Goal: Task Accomplishment & Management: Use online tool/utility

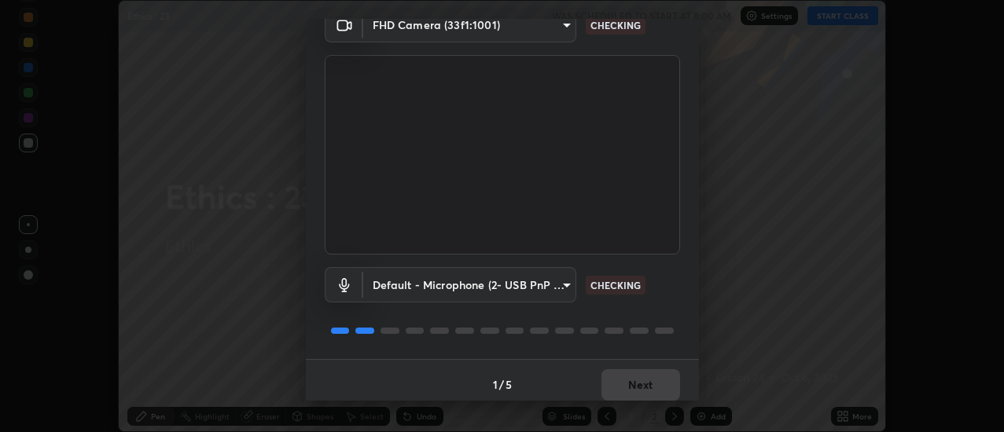
scroll to position [83, 0]
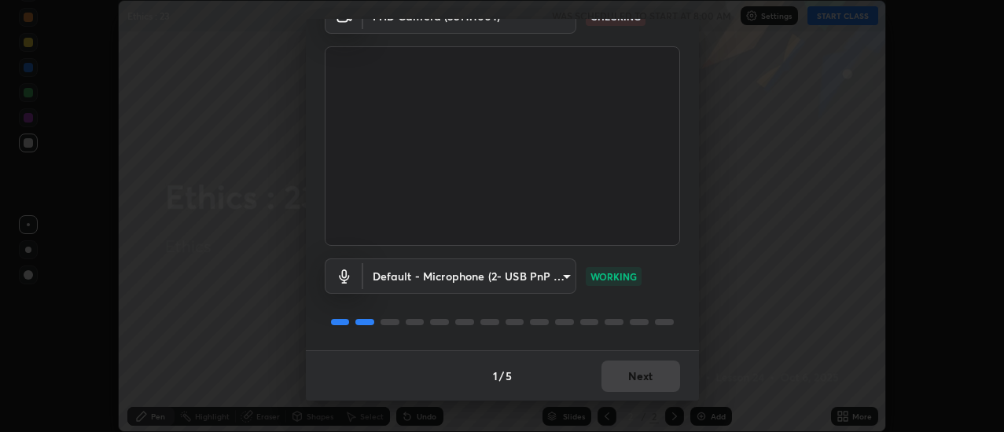
click at [662, 377] on div "1 / 5 Next" at bounding box center [502, 376] width 393 height 50
click at [659, 372] on button "Next" at bounding box center [640, 376] width 79 height 31
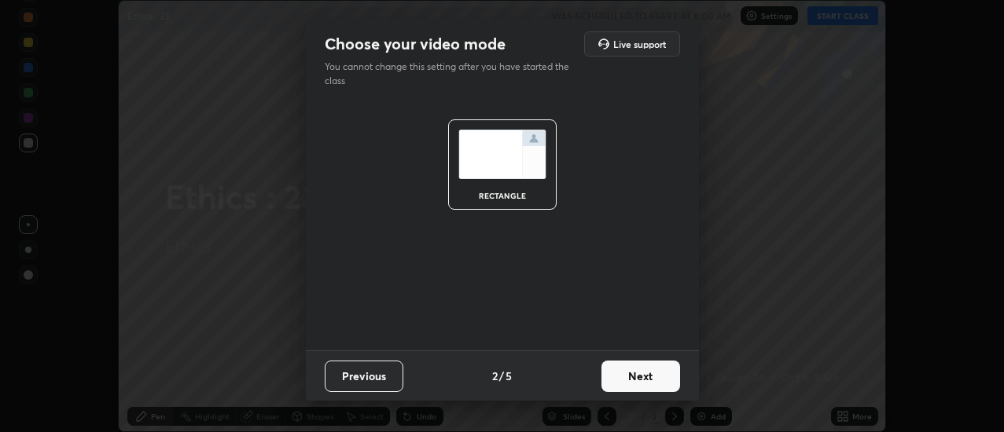
scroll to position [0, 0]
click at [659, 376] on button "Next" at bounding box center [640, 376] width 79 height 31
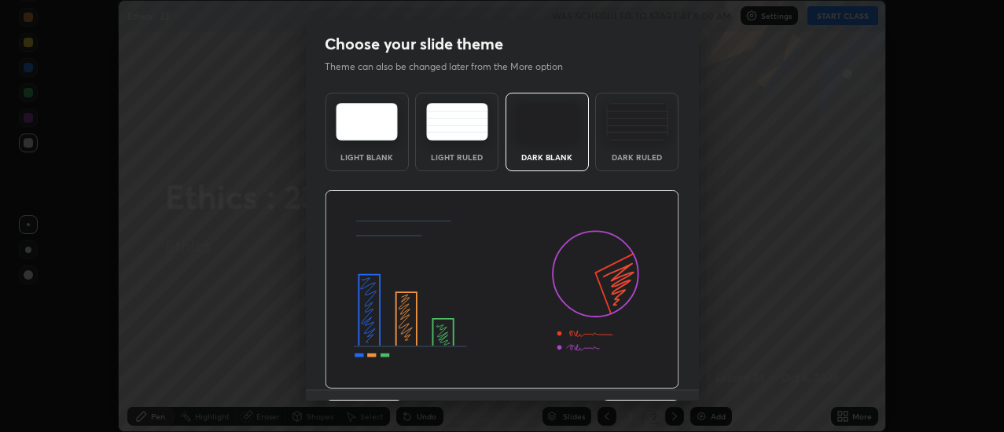
click at [660, 377] on img at bounding box center [502, 290] width 355 height 200
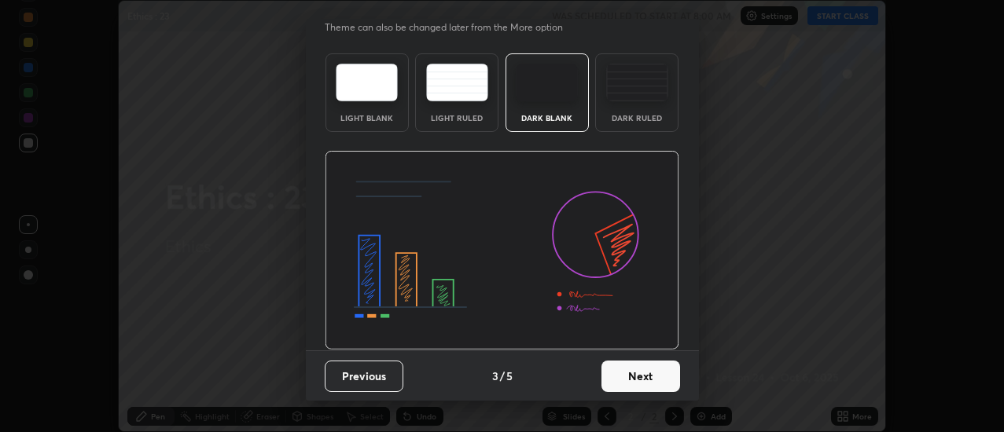
click at [654, 365] on button "Next" at bounding box center [640, 376] width 79 height 31
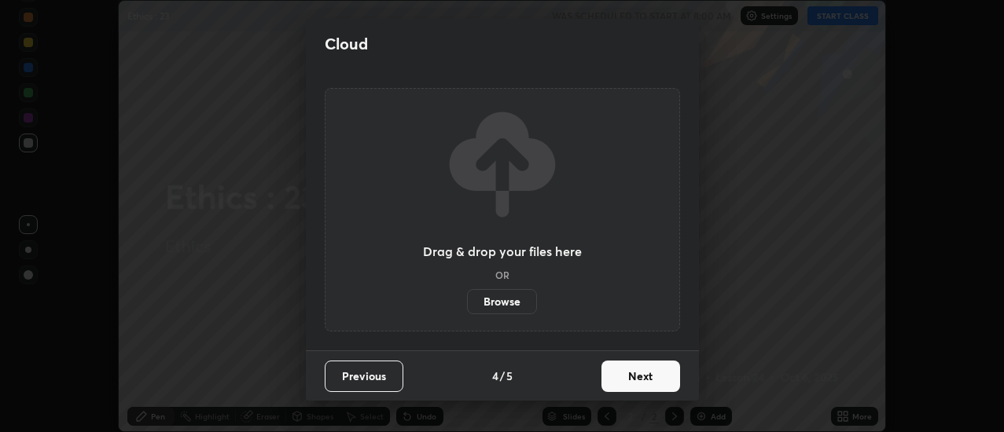
click at [523, 303] on label "Browse" at bounding box center [502, 301] width 70 height 25
click at [467, 303] on input "Browse" at bounding box center [467, 301] width 0 height 25
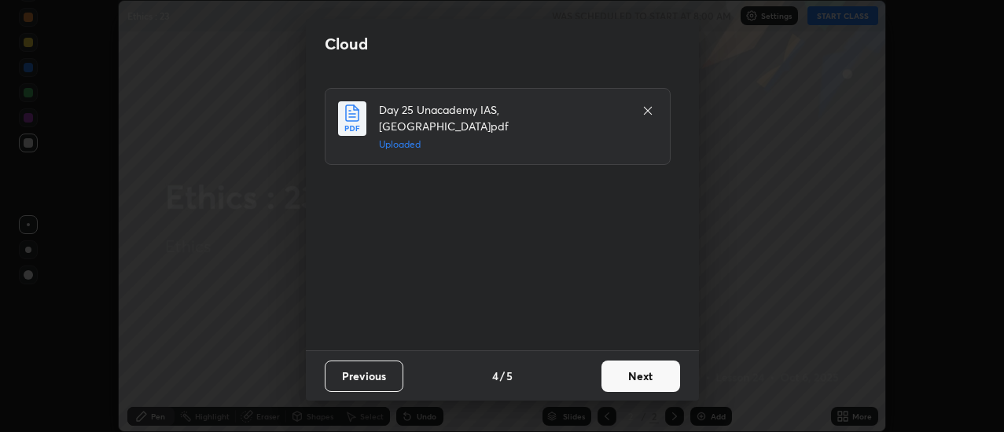
click at [634, 384] on button "Next" at bounding box center [640, 376] width 79 height 31
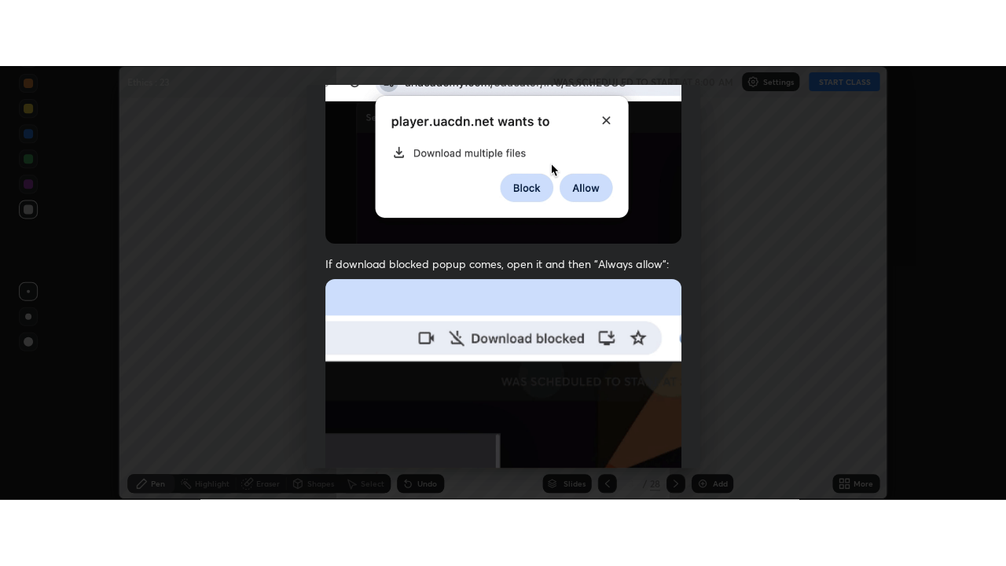
scroll to position [404, 0]
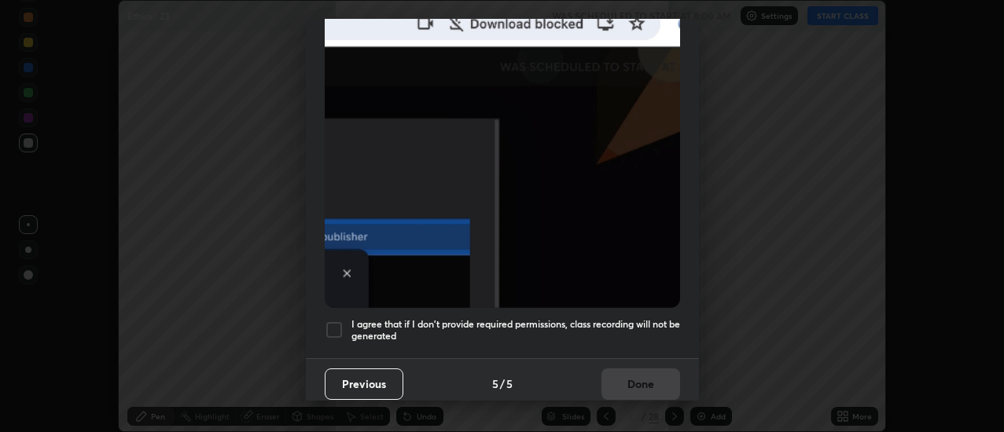
click at [341, 323] on div at bounding box center [334, 330] width 19 height 19
click at [624, 373] on button "Done" at bounding box center [640, 384] width 79 height 31
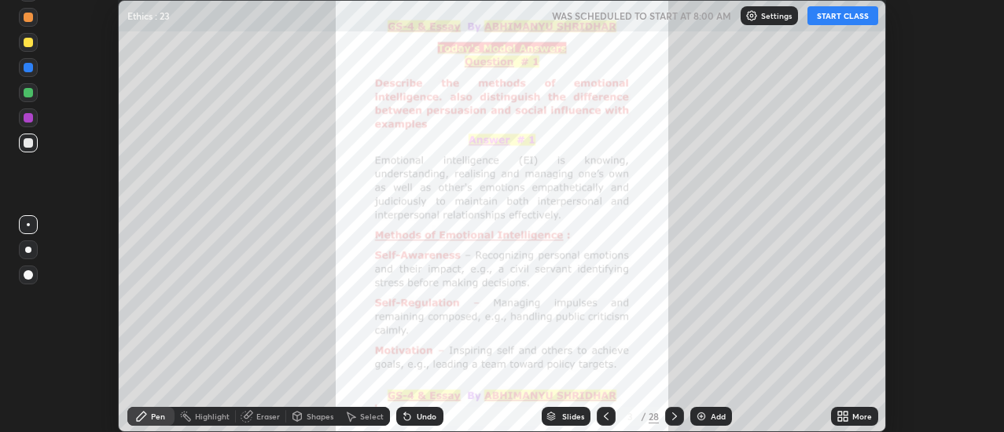
click at [840, 421] on icon at bounding box center [840, 419] width 4 height 4
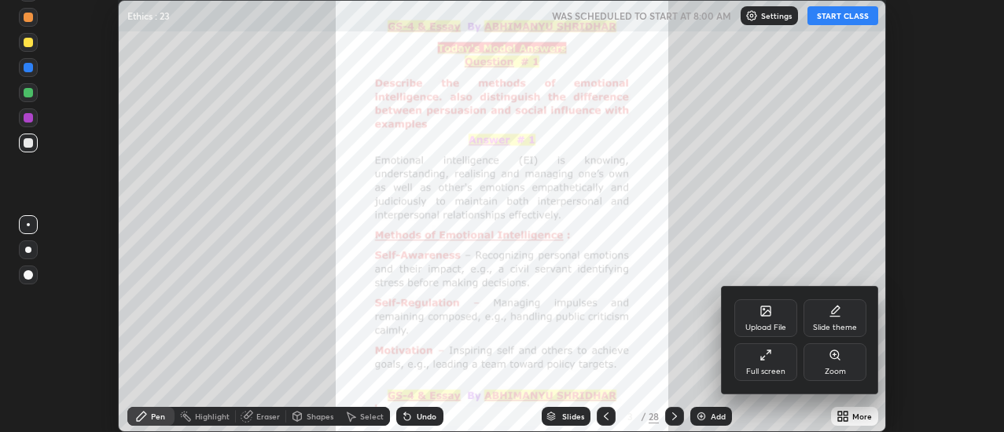
click at [781, 368] on div "Full screen" at bounding box center [765, 372] width 39 height 8
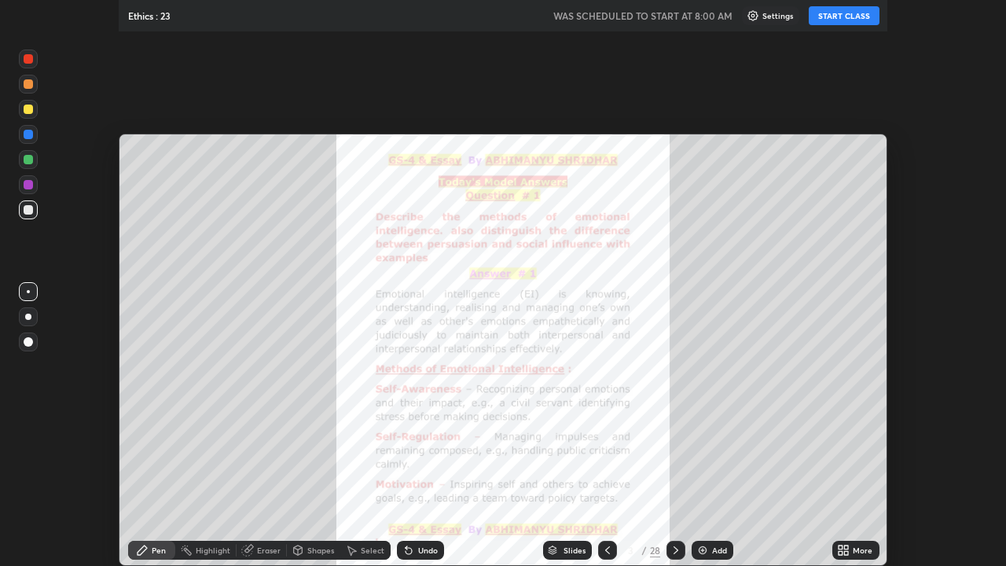
scroll to position [566, 1006]
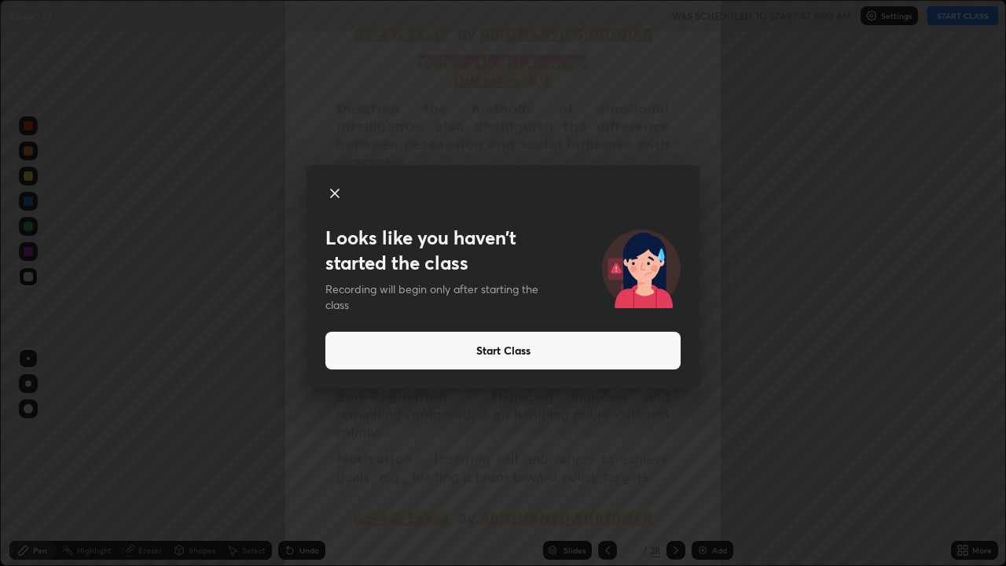
click at [552, 355] on button "Start Class" at bounding box center [502, 351] width 355 height 38
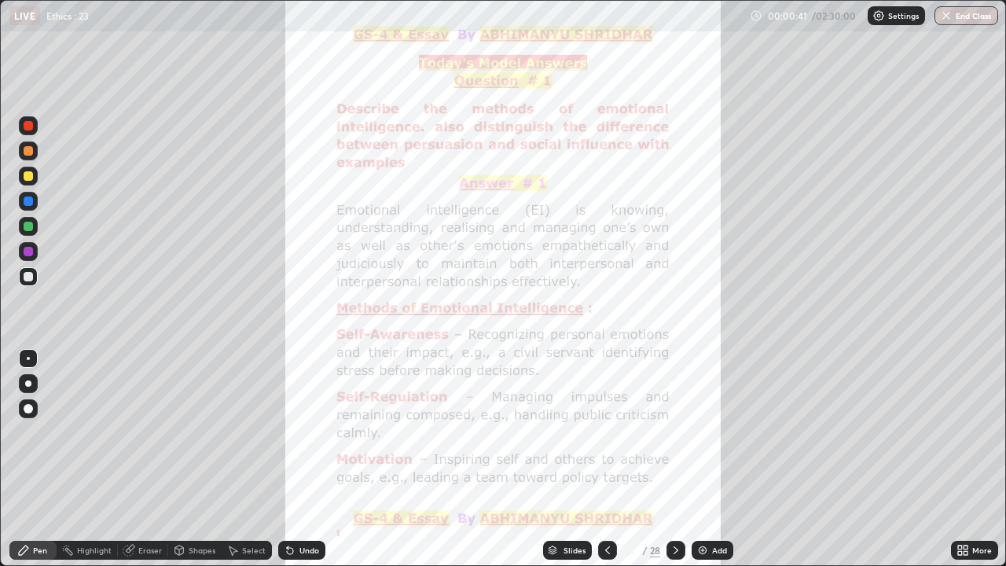
click at [674, 432] on icon at bounding box center [676, 550] width 13 height 13
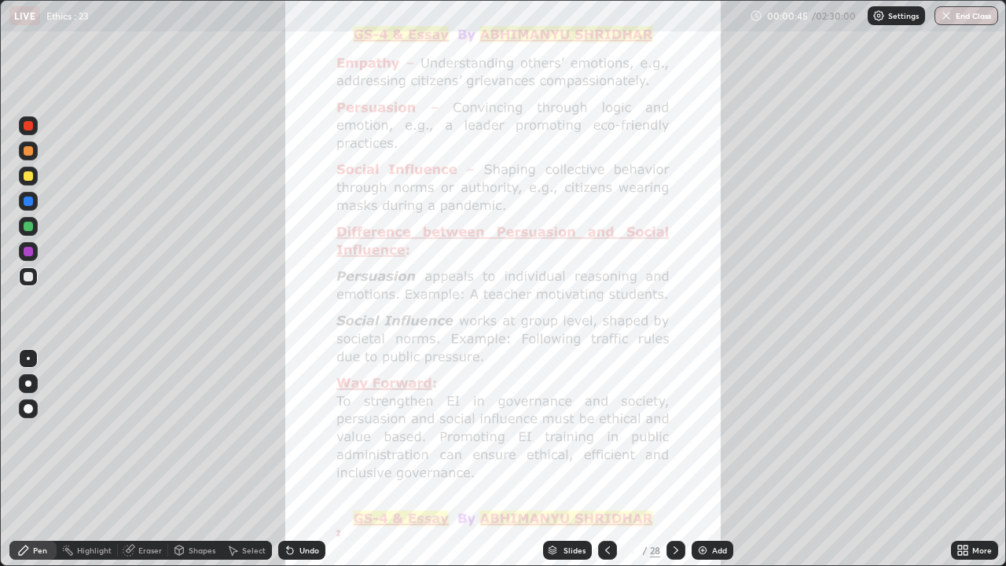
click at [681, 432] on icon at bounding box center [676, 550] width 13 height 13
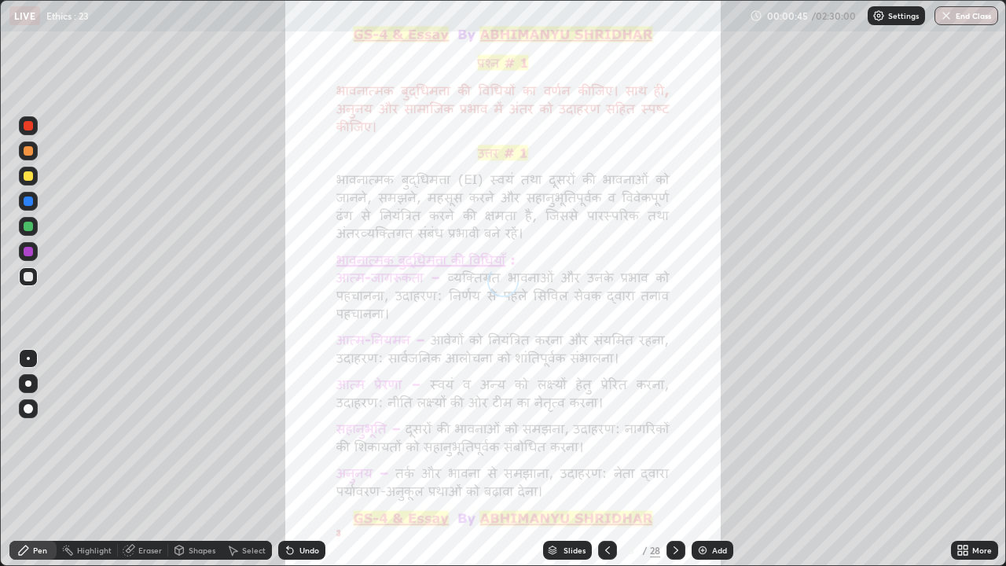
click at [656, 432] on div "28" at bounding box center [655, 550] width 10 height 14
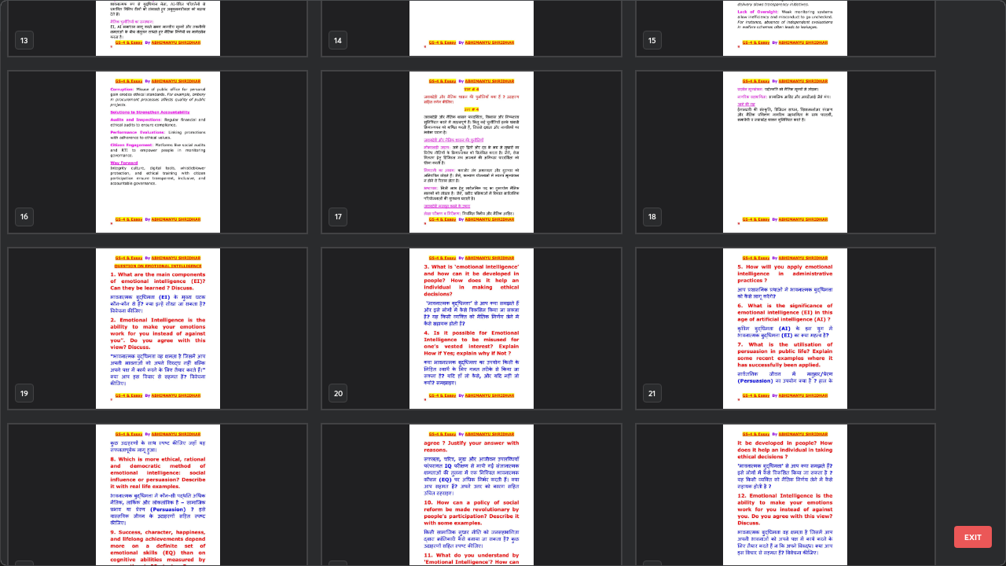
scroll to position [821, 0]
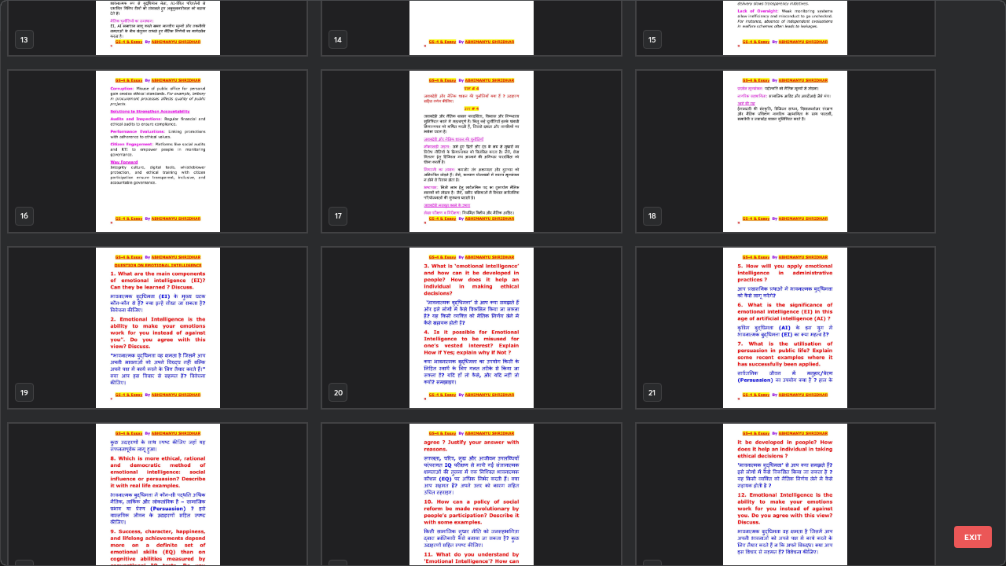
click at [182, 353] on img "grid" at bounding box center [158, 328] width 298 height 161
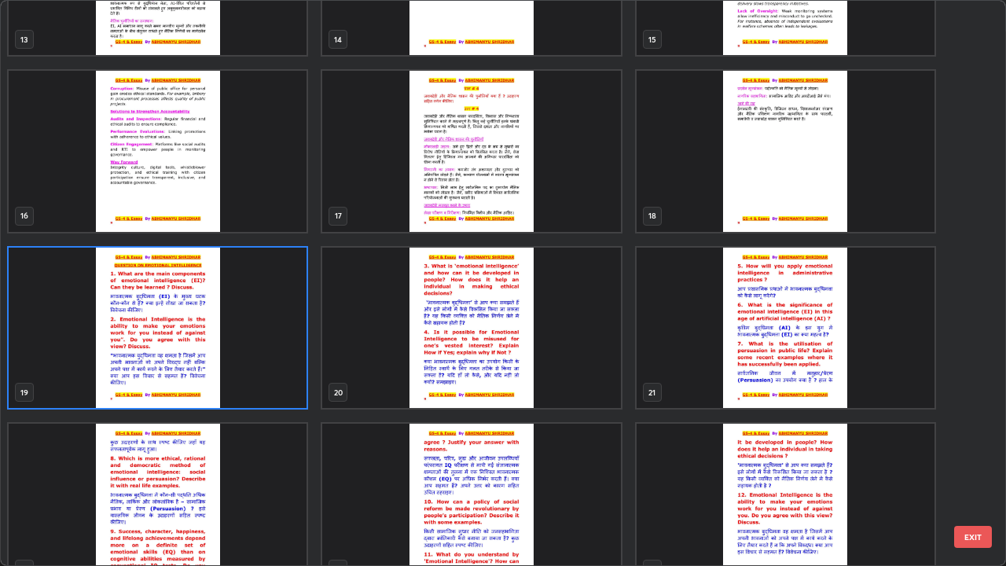
click at [182, 352] on img "grid" at bounding box center [158, 328] width 298 height 161
click at [184, 351] on img "grid" at bounding box center [158, 328] width 298 height 161
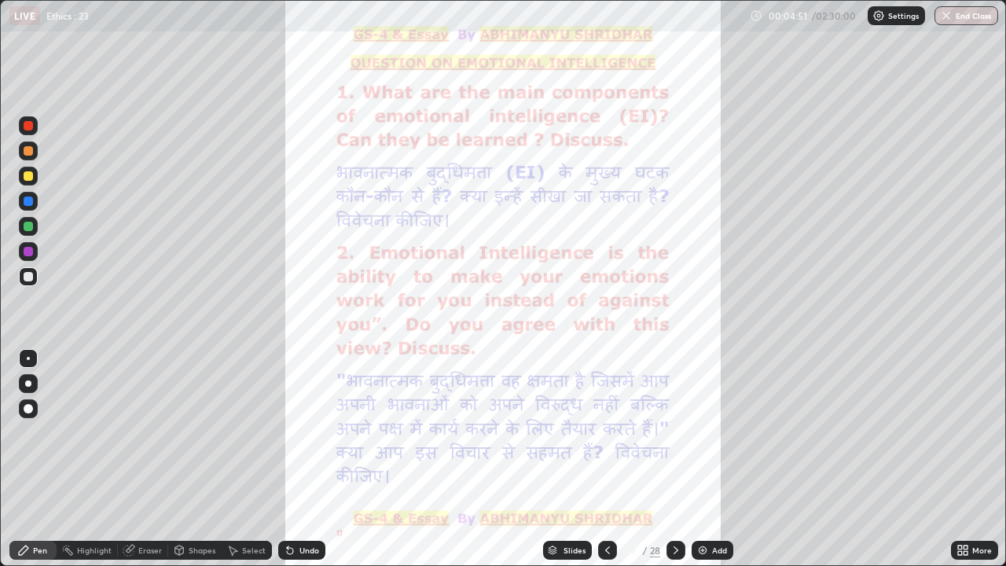
click at [683, 432] on div at bounding box center [676, 550] width 19 height 19
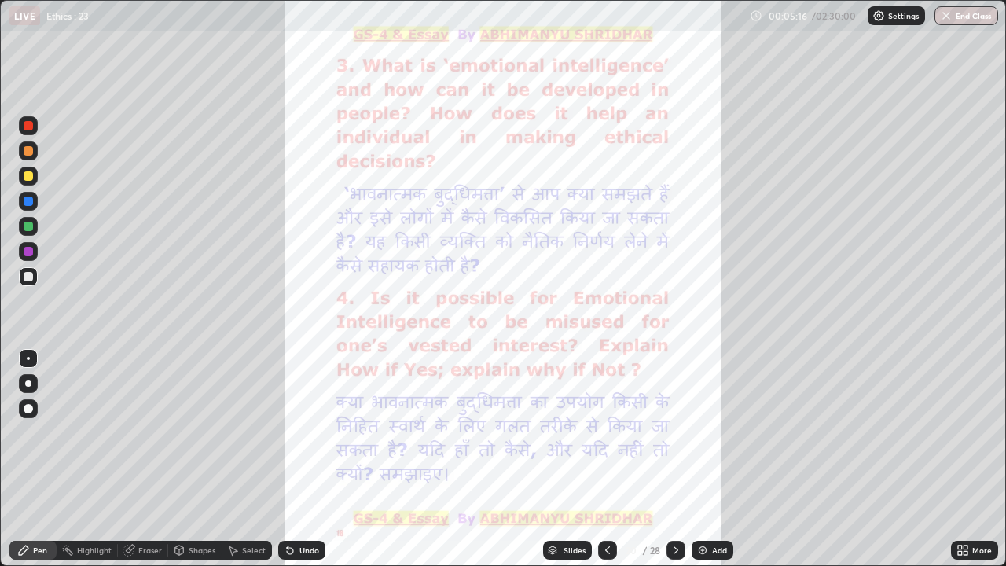
click at [682, 432] on div at bounding box center [676, 550] width 19 height 19
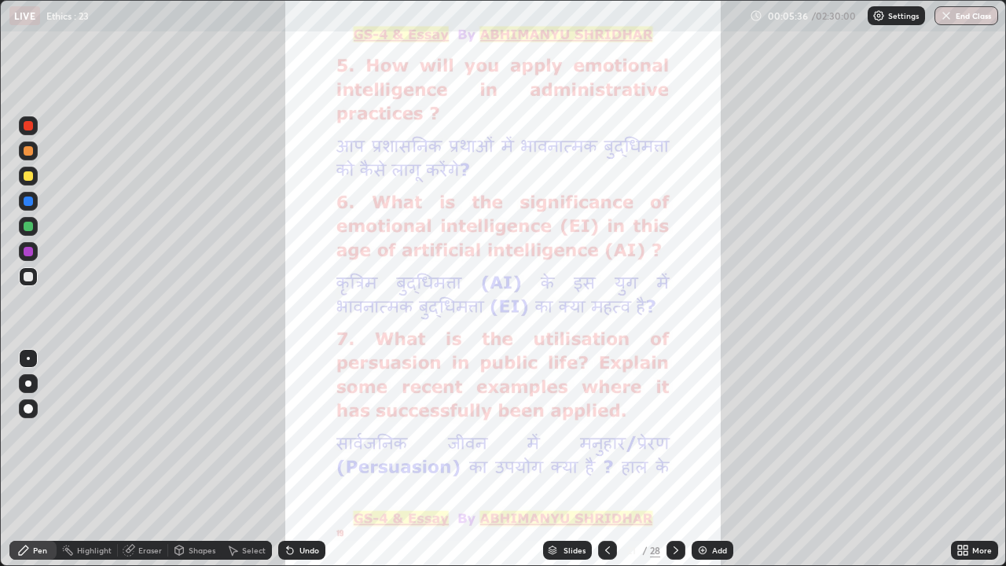
click at [681, 432] on icon at bounding box center [676, 550] width 13 height 13
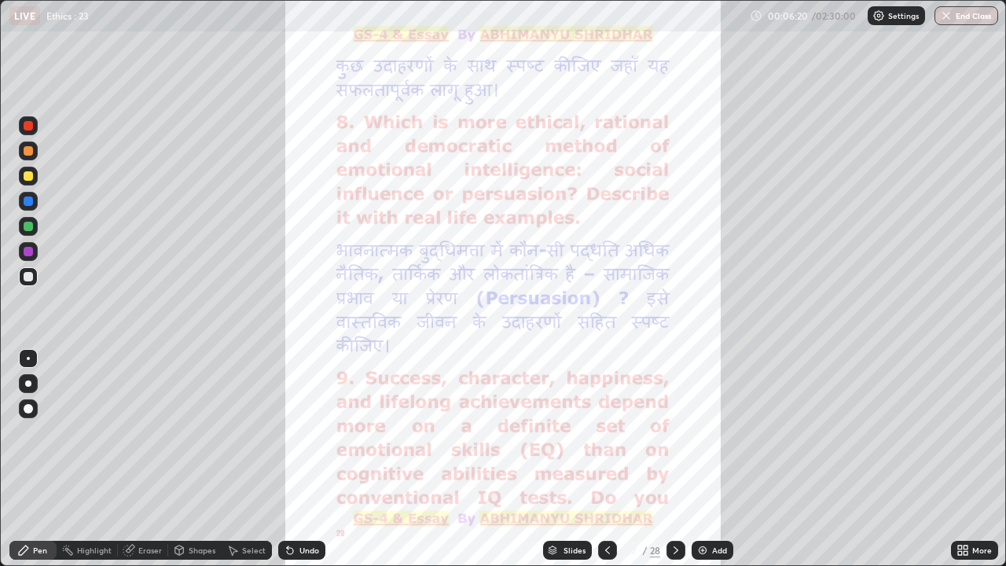
click at [682, 432] on div at bounding box center [676, 550] width 19 height 19
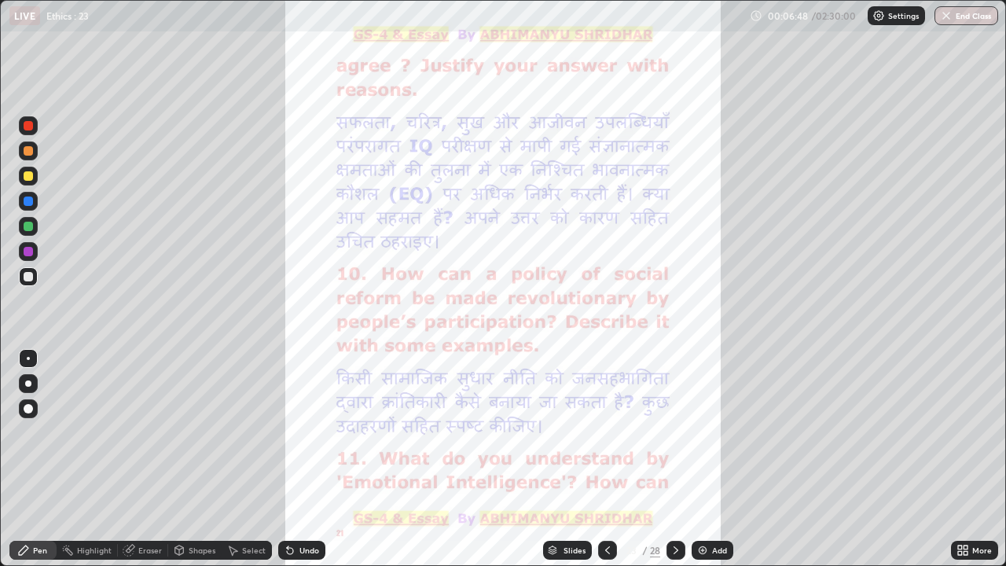
click at [675, 432] on icon at bounding box center [676, 550] width 13 height 13
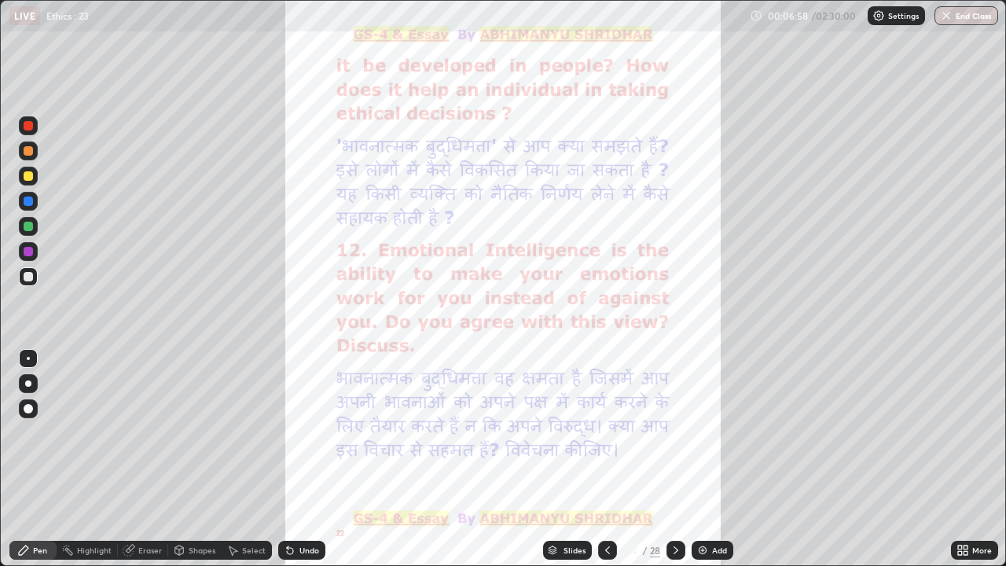
click at [675, 432] on icon at bounding box center [676, 550] width 13 height 13
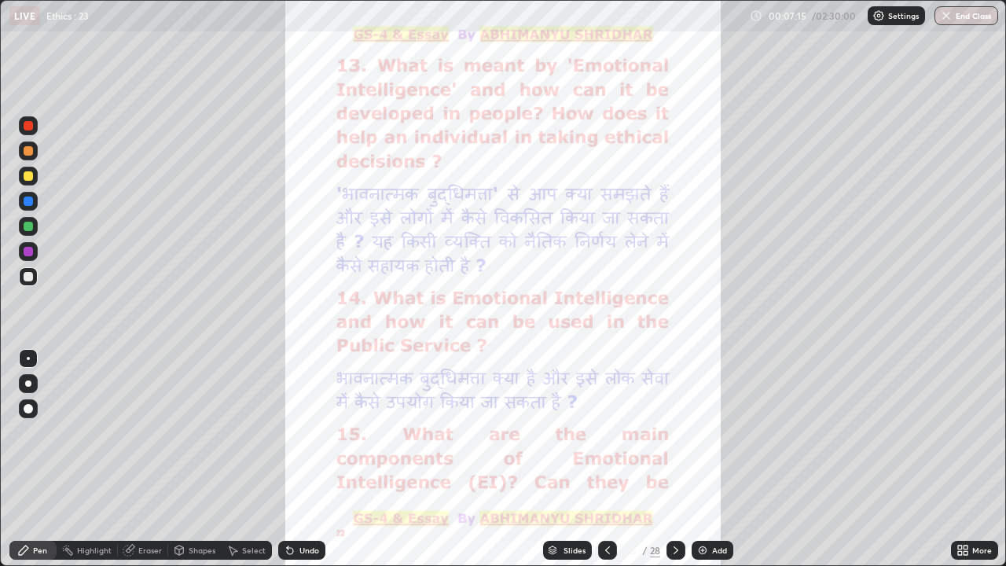
click at [681, 432] on icon at bounding box center [676, 550] width 13 height 13
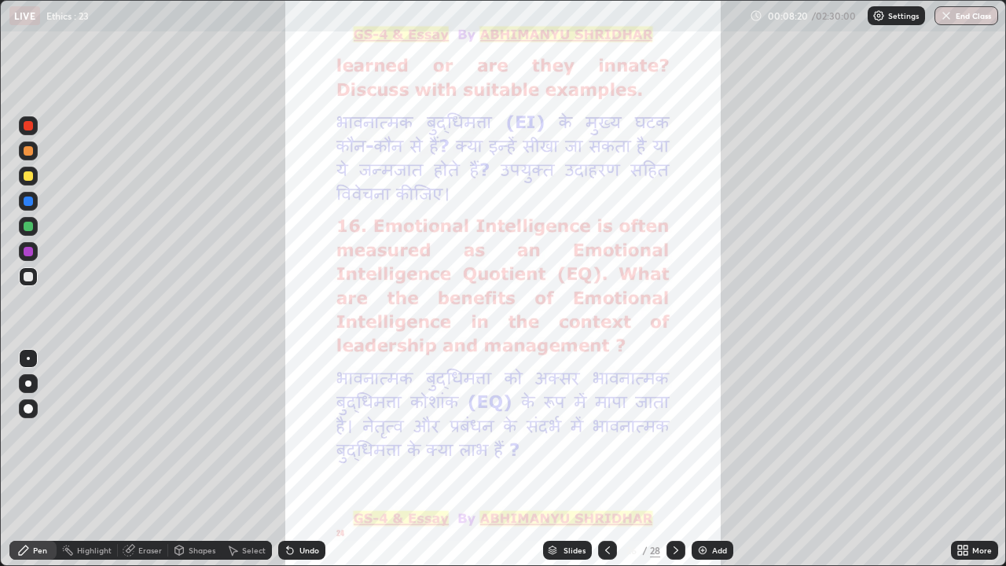
click at [682, 432] on div at bounding box center [676, 550] width 19 height 19
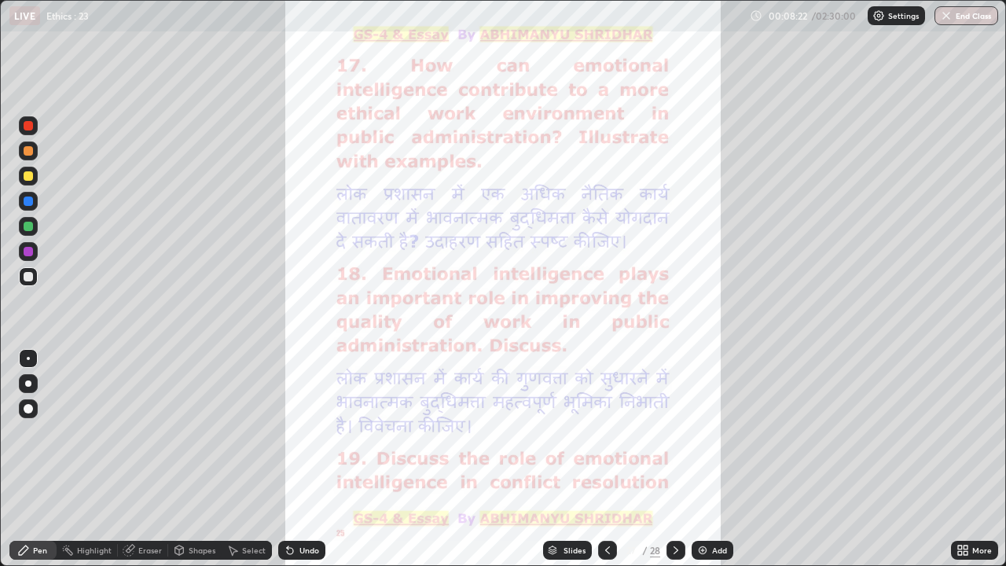
click at [674, 432] on icon at bounding box center [676, 550] width 13 height 13
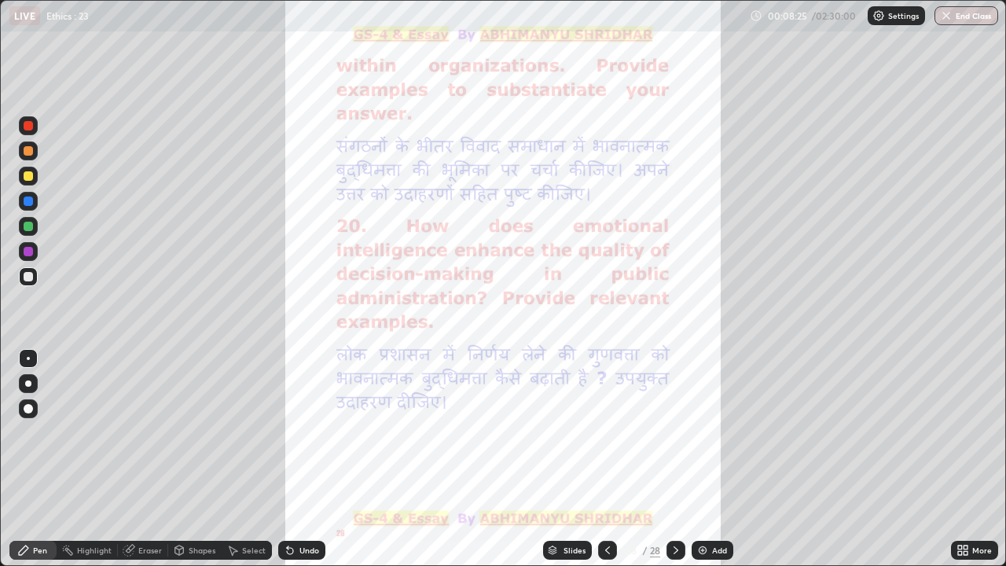
click at [717, 432] on div "Add" at bounding box center [719, 550] width 15 height 8
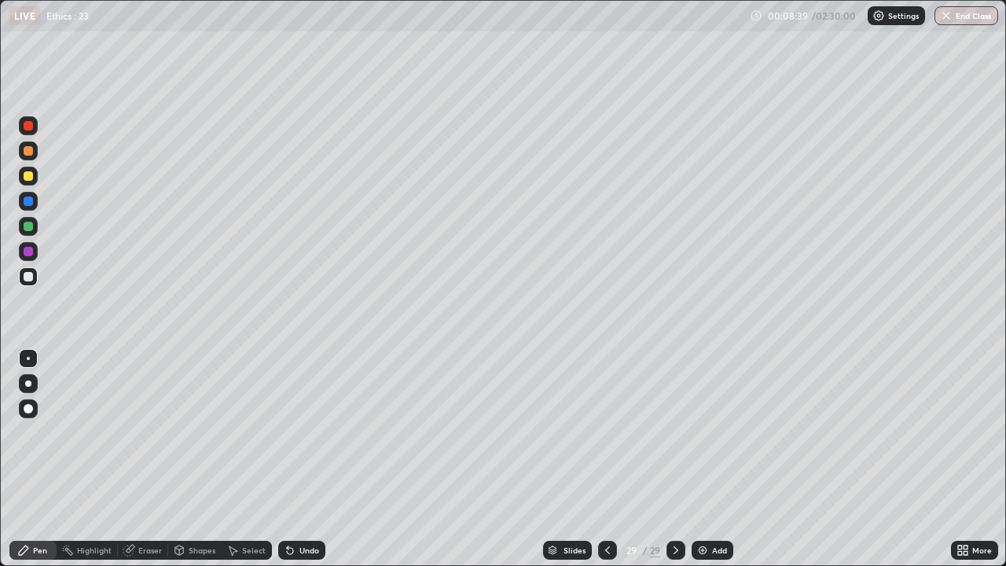
click at [152, 432] on div "Eraser" at bounding box center [150, 550] width 24 height 8
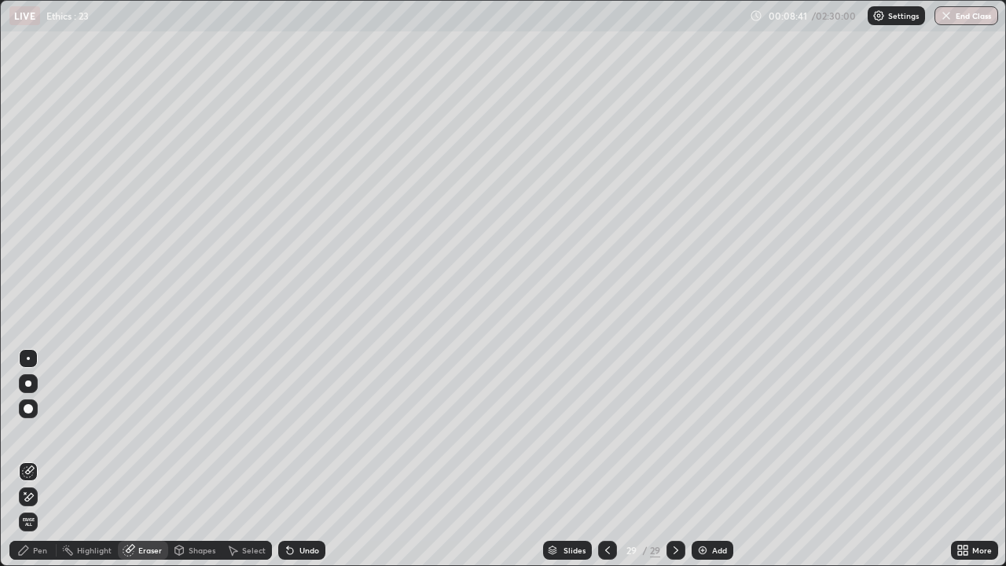
click at [42, 432] on div "Pen" at bounding box center [40, 550] width 14 height 8
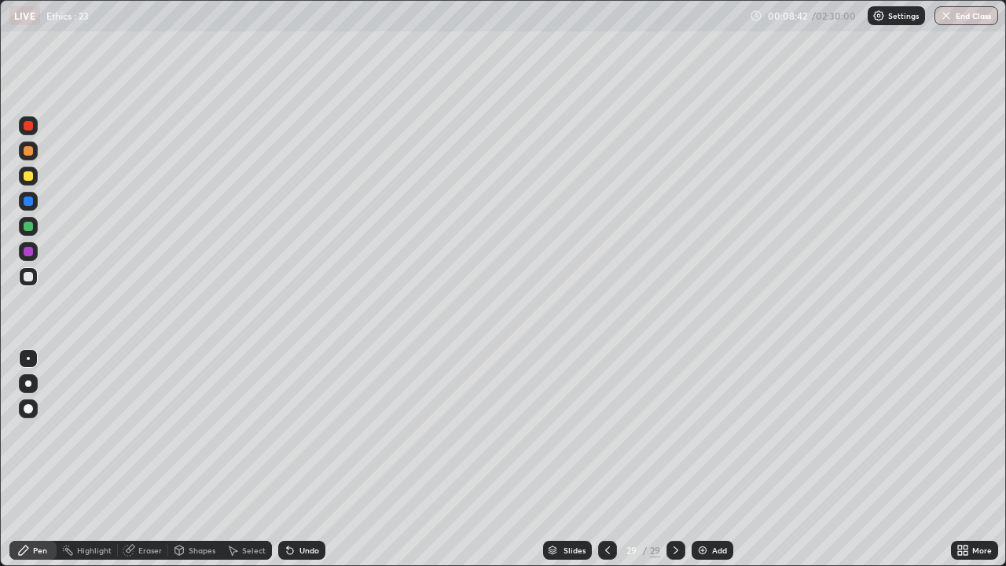
click at [32, 178] on div at bounding box center [28, 175] width 9 height 9
click at [28, 384] on div at bounding box center [28, 383] width 6 height 6
click at [28, 358] on div at bounding box center [28, 358] width 3 height 3
click at [701, 432] on img at bounding box center [702, 550] width 13 height 13
click at [675, 432] on icon at bounding box center [677, 550] width 13 height 13
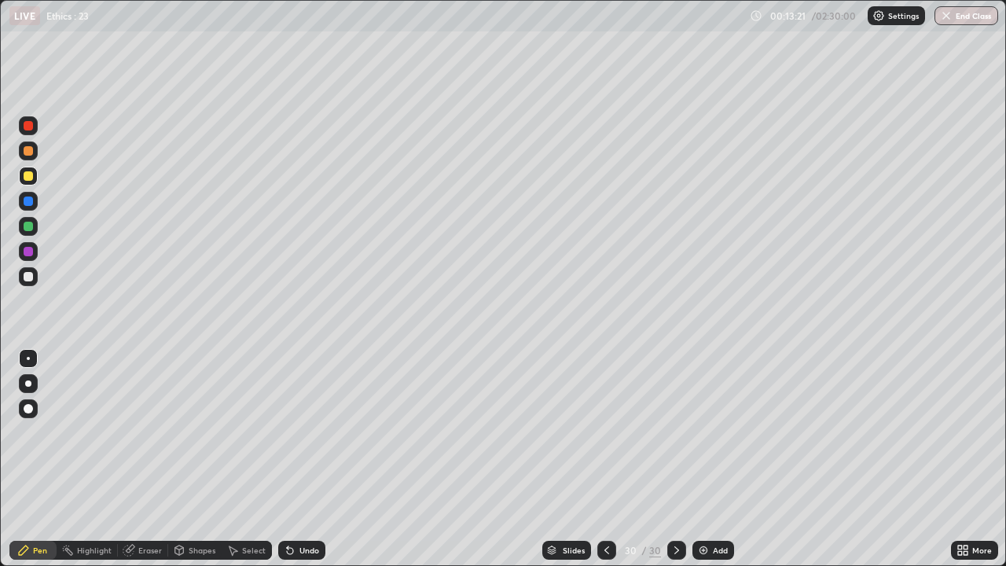
click at [713, 432] on div "Add" at bounding box center [720, 550] width 15 height 8
click at [145, 432] on div "Eraser" at bounding box center [150, 550] width 24 height 8
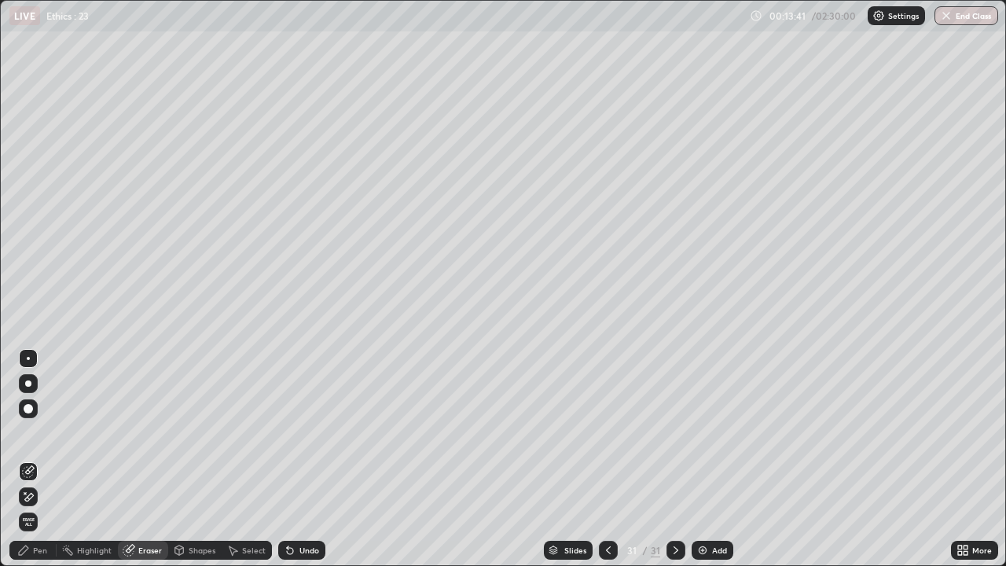
click at [34, 432] on div "Pen" at bounding box center [40, 550] width 14 height 8
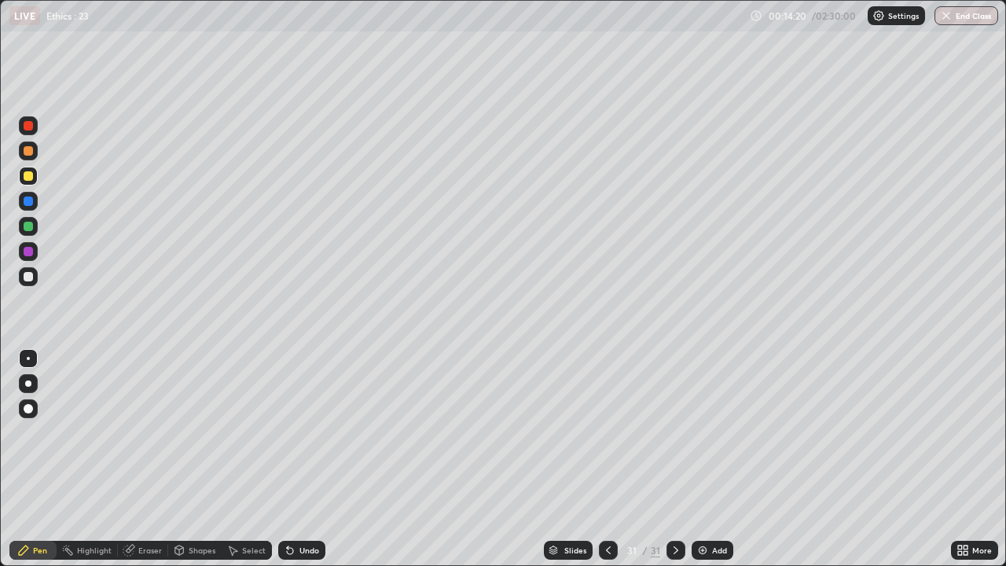
click at [608, 432] on icon at bounding box center [608, 550] width 13 height 13
click at [35, 251] on div at bounding box center [28, 251] width 19 height 19
click at [676, 432] on icon at bounding box center [676, 550] width 5 height 8
click at [614, 432] on div at bounding box center [608, 550] width 19 height 19
click at [674, 432] on icon at bounding box center [676, 550] width 13 height 13
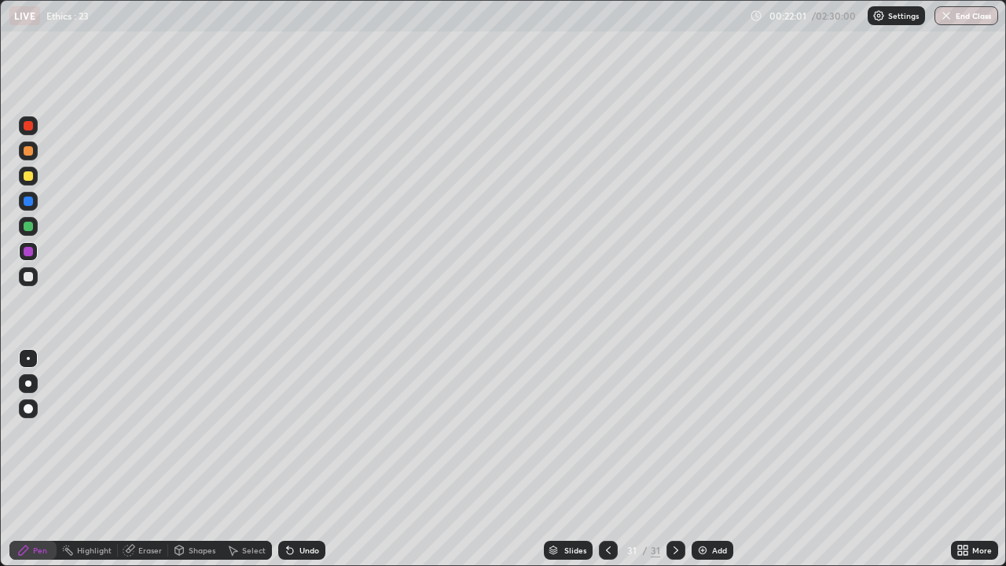
click at [714, 432] on div "Add" at bounding box center [719, 550] width 15 height 8
click at [712, 432] on div "Add" at bounding box center [719, 550] width 15 height 8
click at [28, 175] on div at bounding box center [28, 175] width 9 height 9
click at [28, 147] on div at bounding box center [28, 150] width 9 height 9
click at [28, 175] on div at bounding box center [28, 175] width 9 height 9
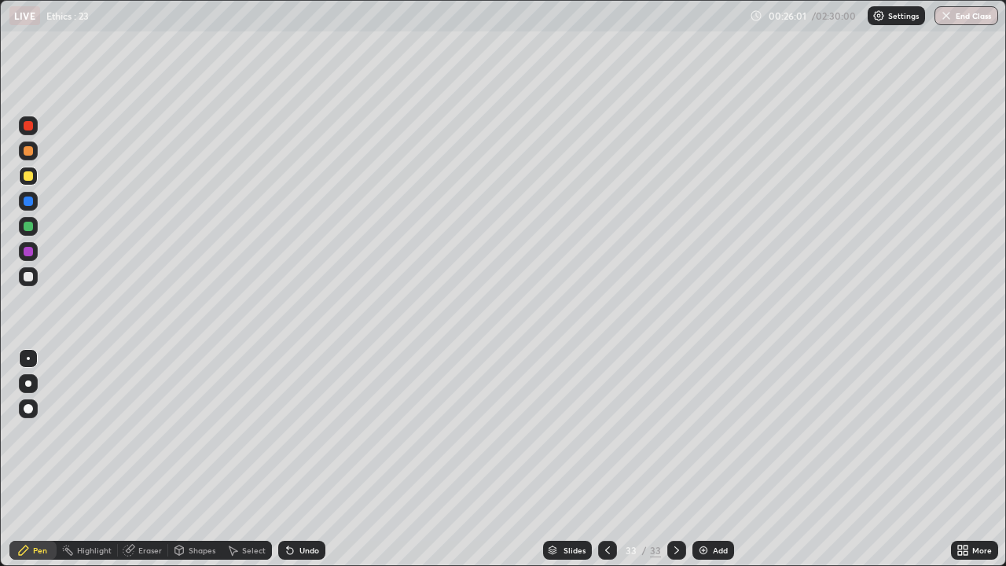
click at [31, 279] on div at bounding box center [28, 276] width 9 height 9
click at [607, 432] on icon at bounding box center [607, 550] width 13 height 13
click at [707, 432] on img at bounding box center [703, 550] width 13 height 13
click at [148, 432] on div "Eraser" at bounding box center [150, 550] width 24 height 8
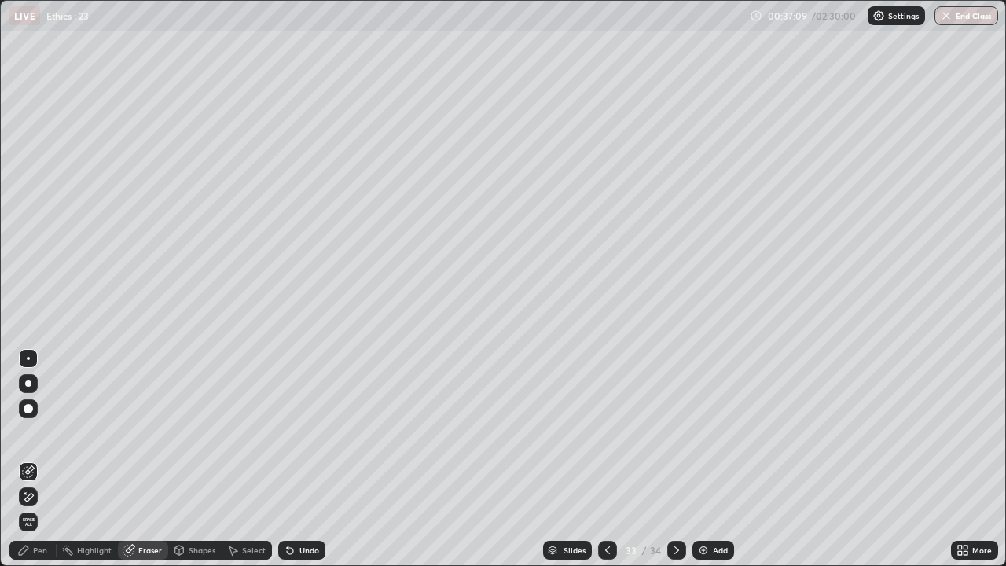
click at [37, 432] on div "Pen" at bounding box center [40, 550] width 14 height 8
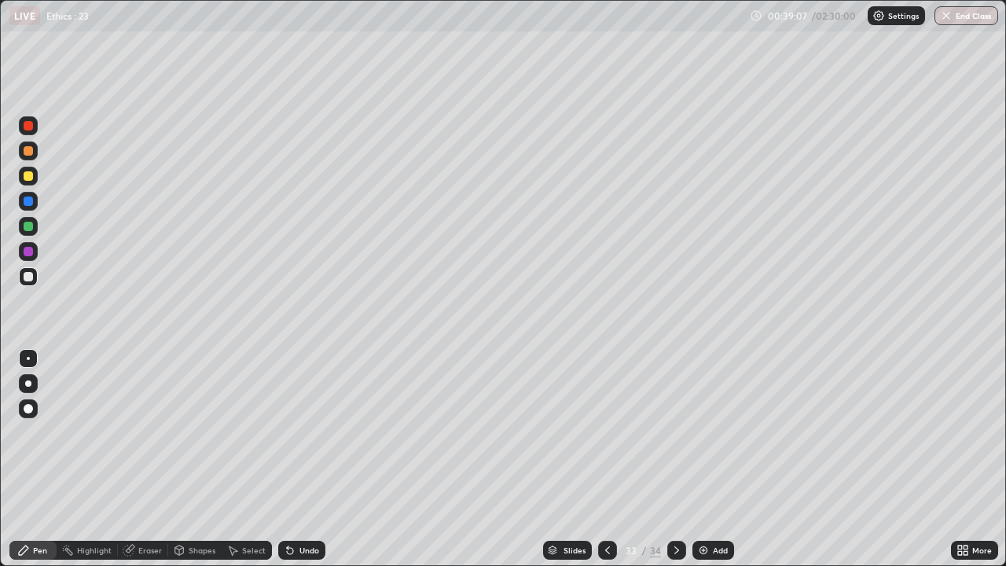
click at [29, 175] on div at bounding box center [28, 175] width 9 height 9
click at [674, 432] on icon at bounding box center [677, 550] width 13 height 13
click at [606, 432] on icon at bounding box center [607, 550] width 13 height 13
click at [674, 432] on icon at bounding box center [677, 550] width 13 height 13
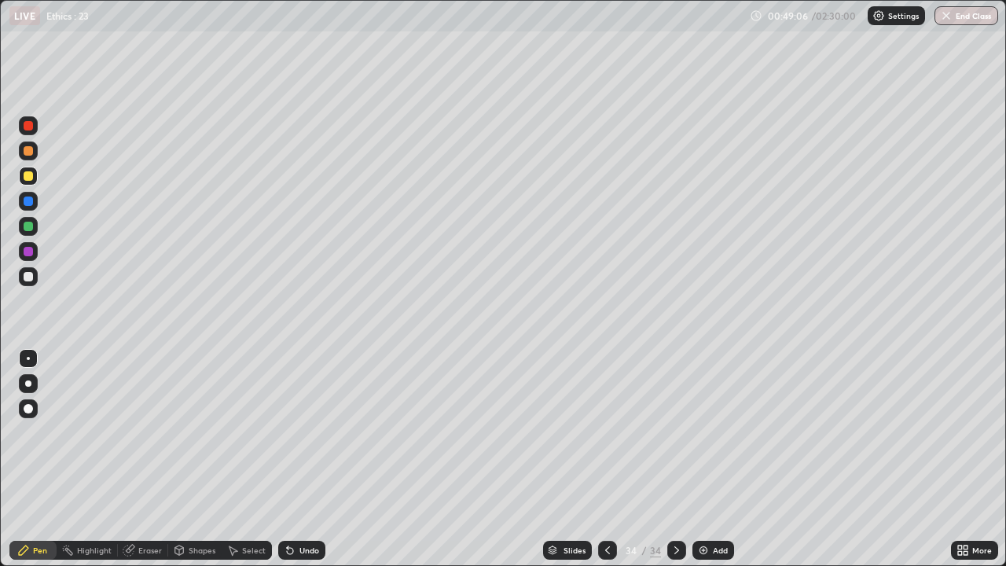
click at [707, 432] on img at bounding box center [703, 550] width 13 height 13
click at [708, 432] on div "Add" at bounding box center [714, 550] width 42 height 19
click at [161, 432] on div "Eraser" at bounding box center [143, 550] width 50 height 19
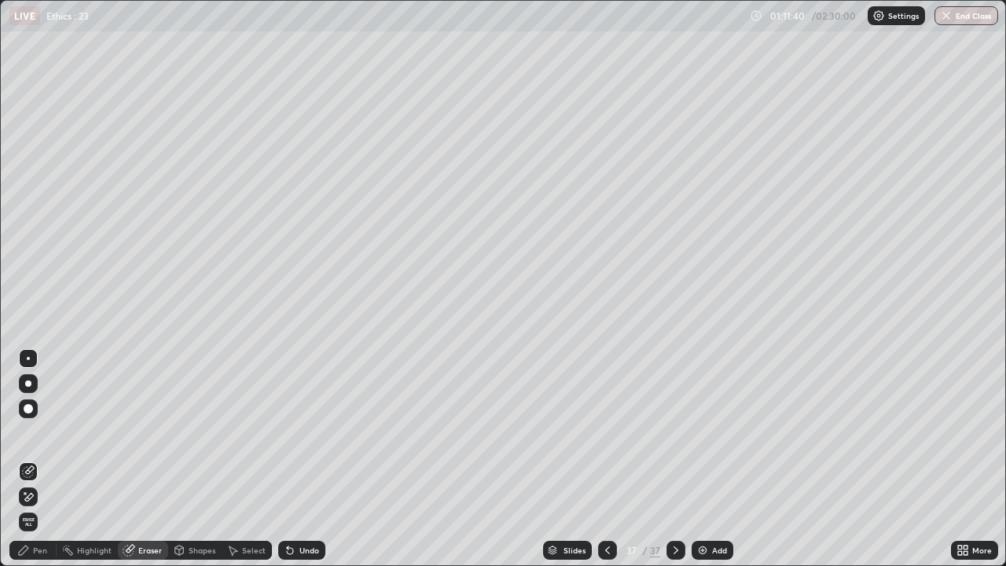
click at [49, 432] on div "Pen" at bounding box center [32, 550] width 47 height 19
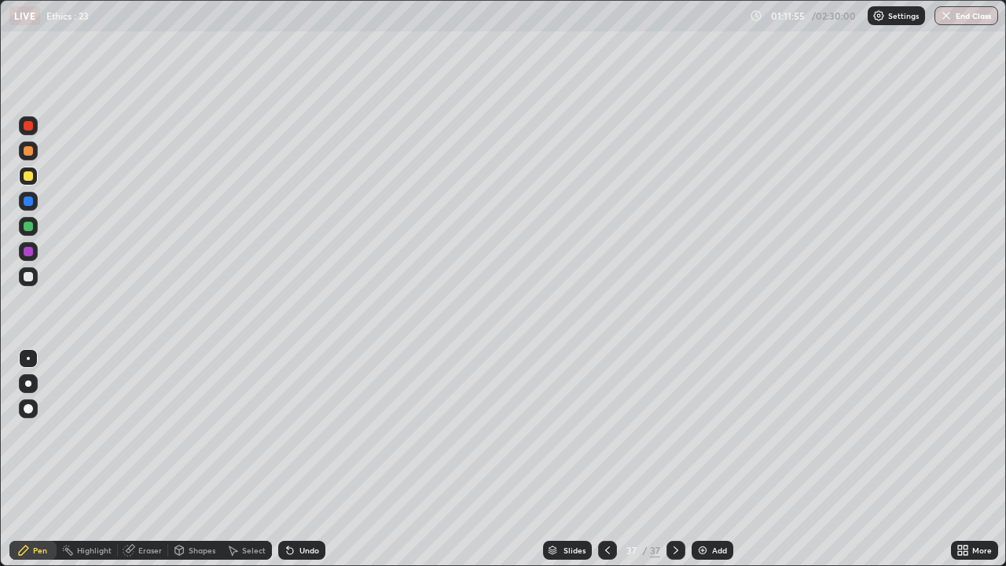
click at [26, 279] on div at bounding box center [28, 276] width 9 height 9
click at [35, 251] on div at bounding box center [28, 251] width 19 height 19
click at [707, 432] on div "Add" at bounding box center [713, 550] width 42 height 19
click at [31, 281] on div at bounding box center [28, 276] width 19 height 19
click at [32, 180] on div at bounding box center [28, 176] width 19 height 19
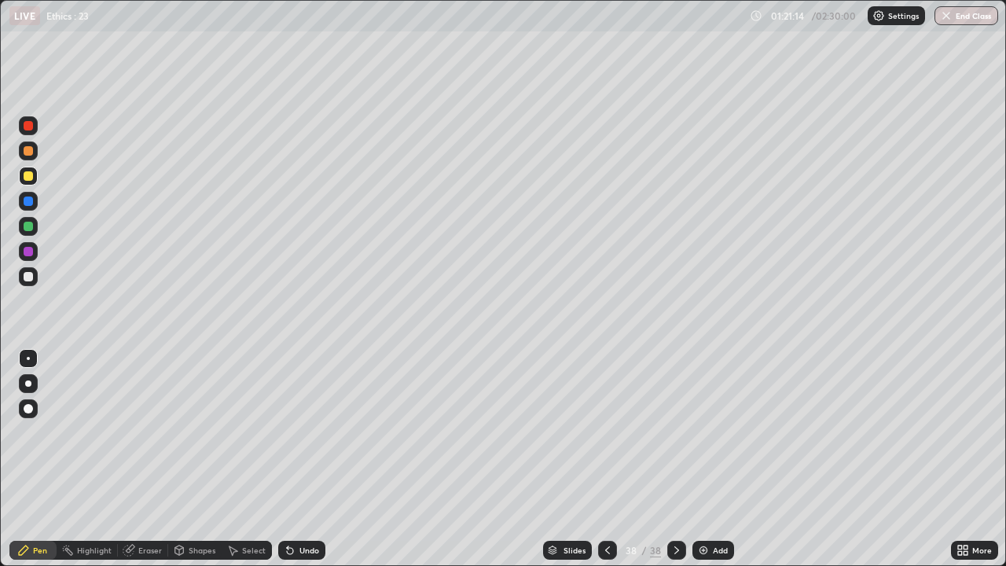
click at [149, 432] on div "Eraser" at bounding box center [150, 550] width 24 height 8
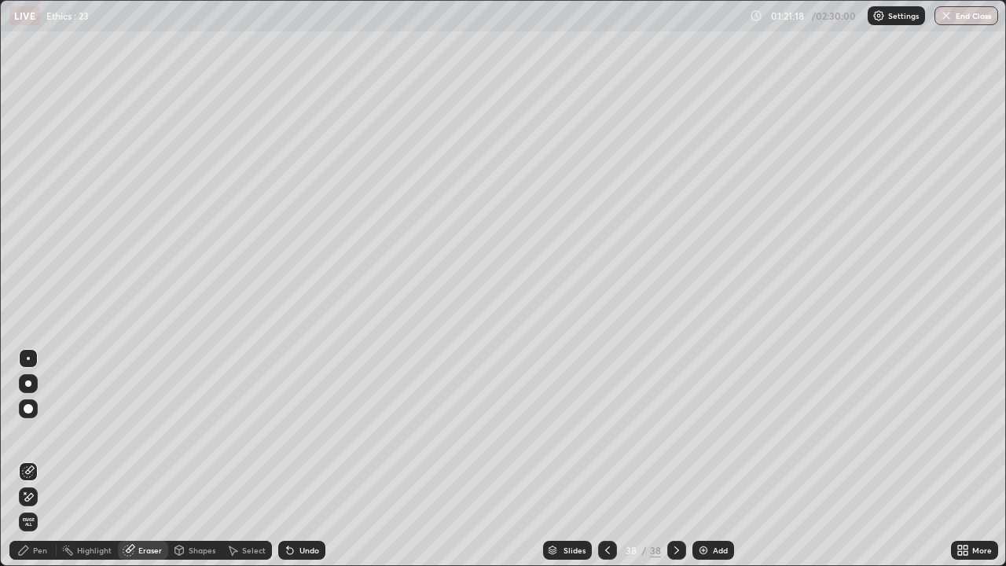
click at [37, 432] on div "Pen" at bounding box center [40, 550] width 14 height 8
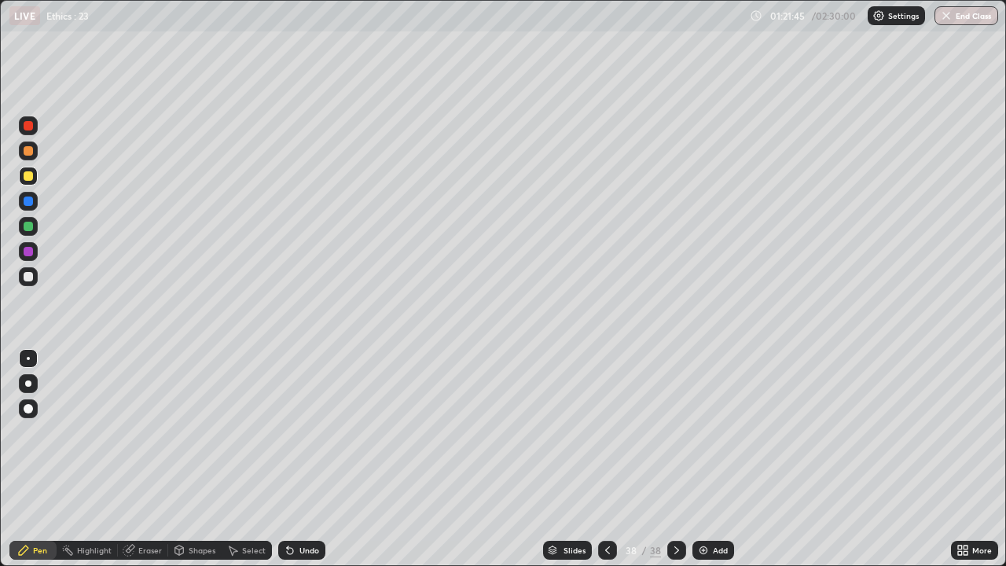
click at [28, 152] on div at bounding box center [28, 150] width 9 height 9
click at [35, 284] on div at bounding box center [28, 276] width 19 height 19
click at [28, 177] on div at bounding box center [28, 175] width 9 height 9
click at [709, 432] on div "Add" at bounding box center [714, 550] width 42 height 19
click at [36, 276] on div at bounding box center [28, 276] width 19 height 19
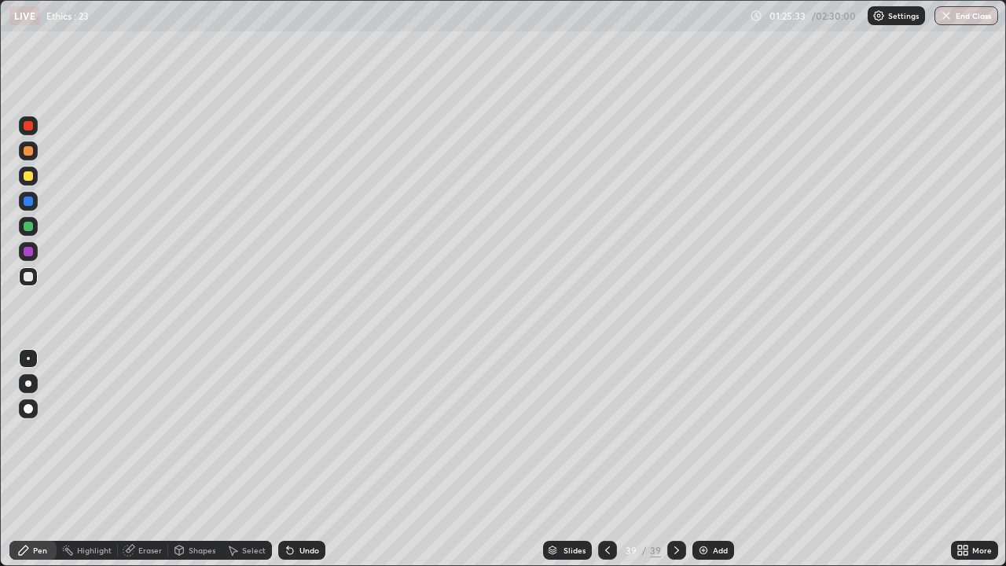
click at [158, 432] on div "Eraser" at bounding box center [150, 550] width 24 height 8
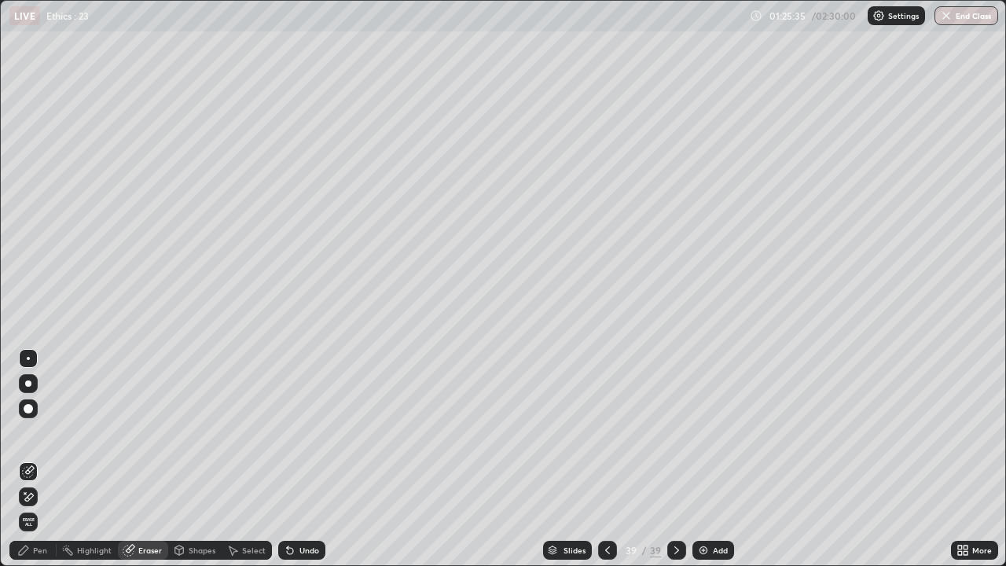
click at [40, 432] on div "Pen" at bounding box center [32, 550] width 47 height 19
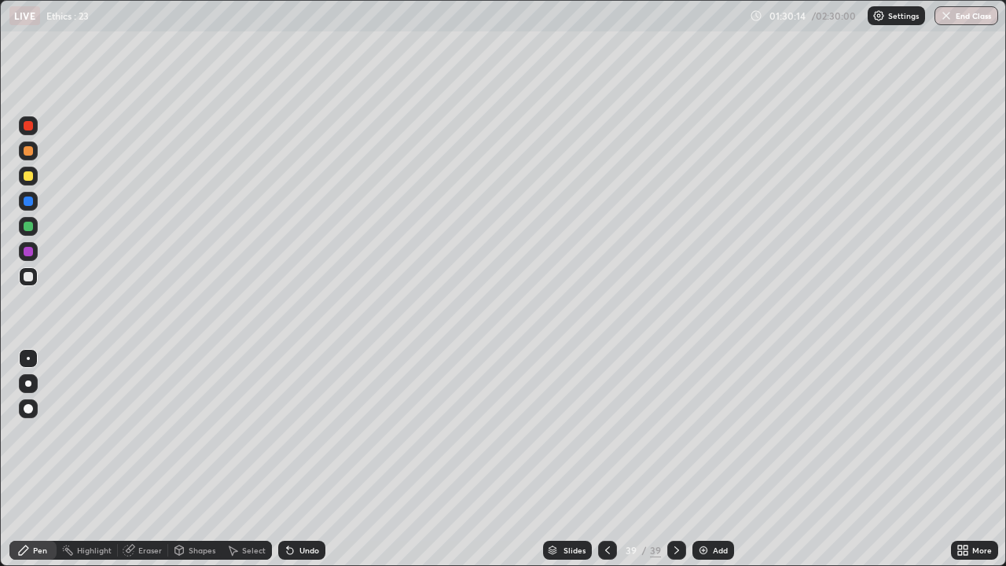
click at [156, 432] on div "Eraser" at bounding box center [150, 550] width 24 height 8
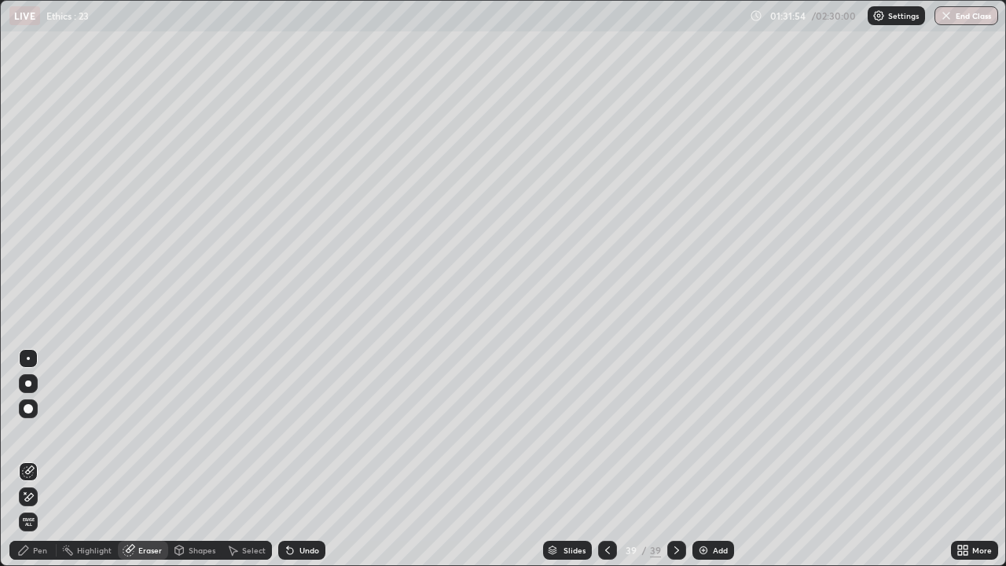
click at [704, 432] on img at bounding box center [703, 550] width 13 height 13
click at [34, 432] on div "Pen" at bounding box center [40, 550] width 14 height 8
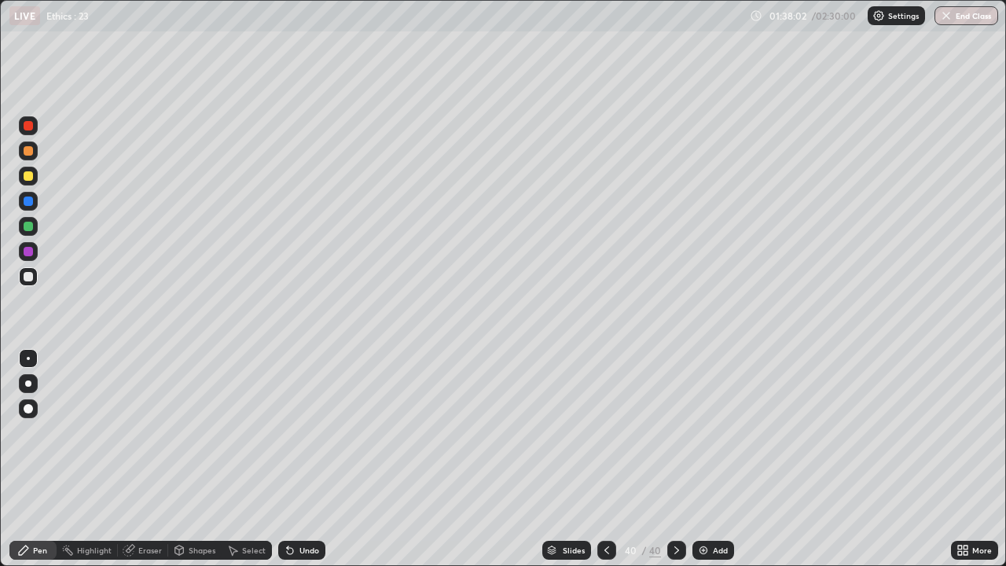
click at [608, 432] on icon at bounding box center [607, 550] width 13 height 13
click at [605, 432] on icon at bounding box center [607, 550] width 13 height 13
click at [707, 432] on img at bounding box center [703, 550] width 13 height 13
click at [34, 175] on div at bounding box center [28, 176] width 19 height 19
click at [34, 253] on div at bounding box center [28, 251] width 19 height 19
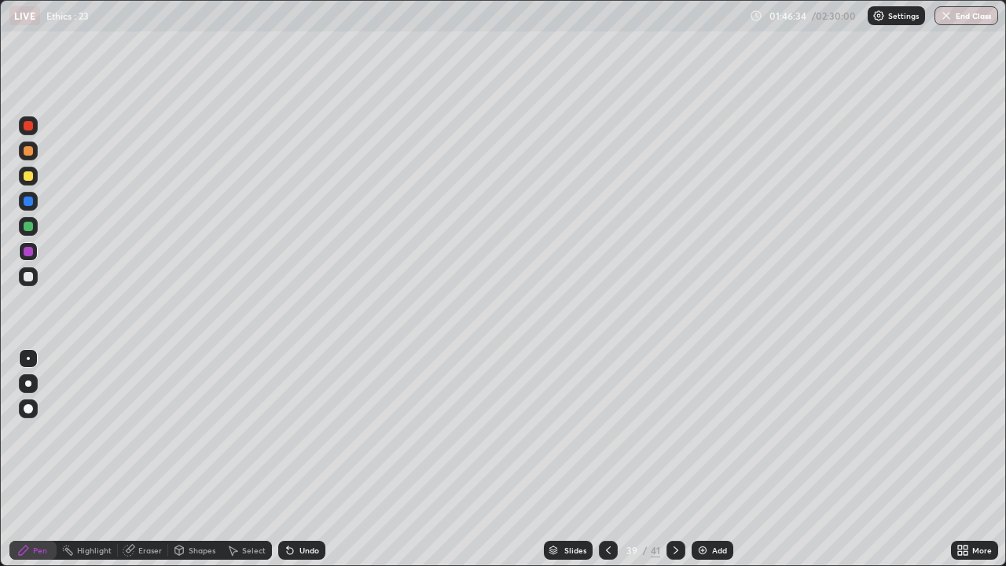
click at [710, 432] on div "Add" at bounding box center [713, 550] width 42 height 19
click at [29, 175] on div at bounding box center [28, 175] width 9 height 9
click at [37, 256] on div at bounding box center [28, 251] width 19 height 19
